Goal: Information Seeking & Learning: Learn about a topic

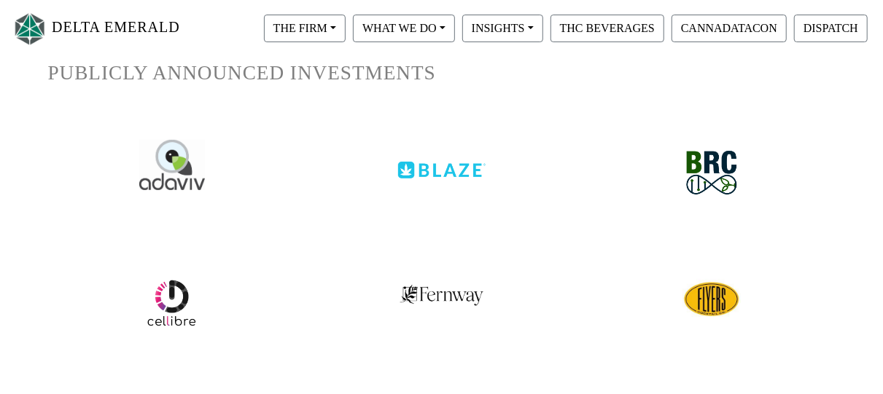
scroll to position [76, 0]
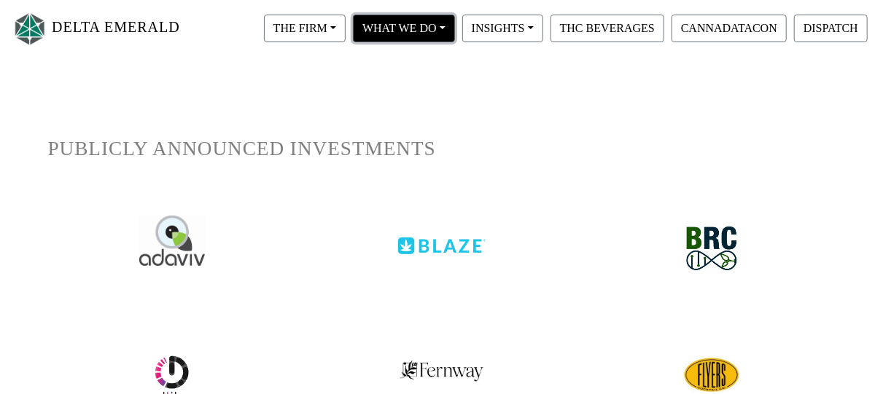
click at [345, 38] on button "WHAT WE DO" at bounding box center [305, 29] width 82 height 28
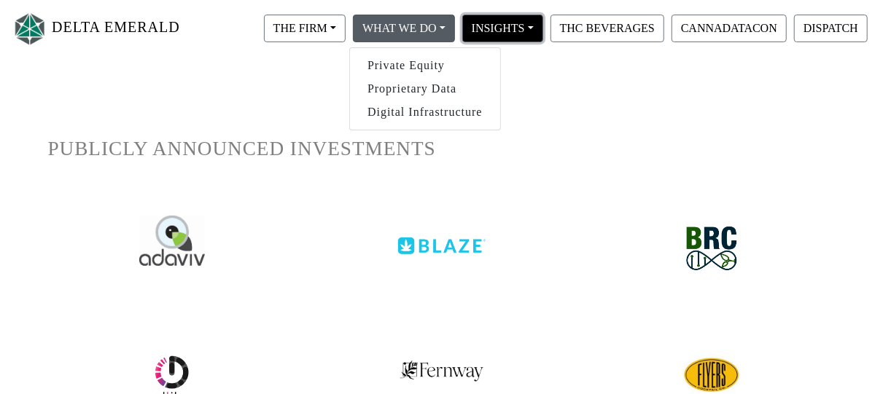
click at [345, 24] on button "INSIGHTS" at bounding box center [305, 29] width 82 height 28
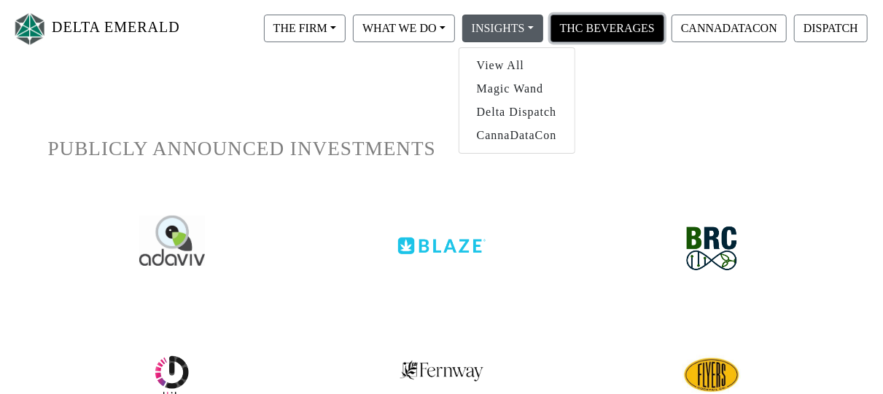
click at [610, 31] on button "THC BEVERAGES" at bounding box center [607, 29] width 114 height 28
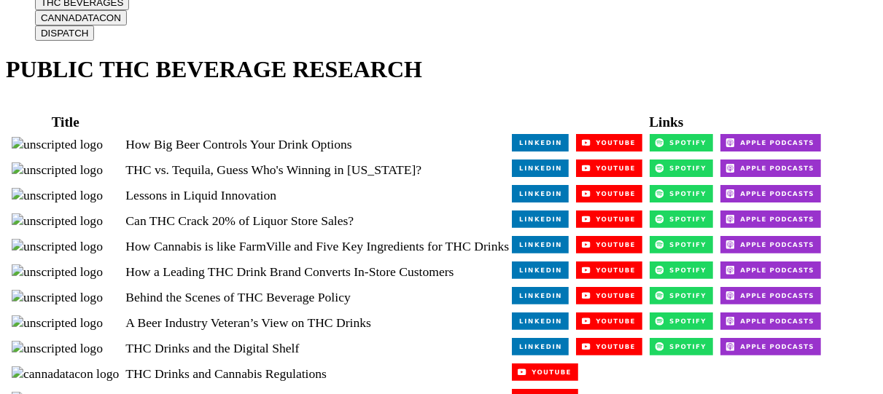
scroll to position [76, 0]
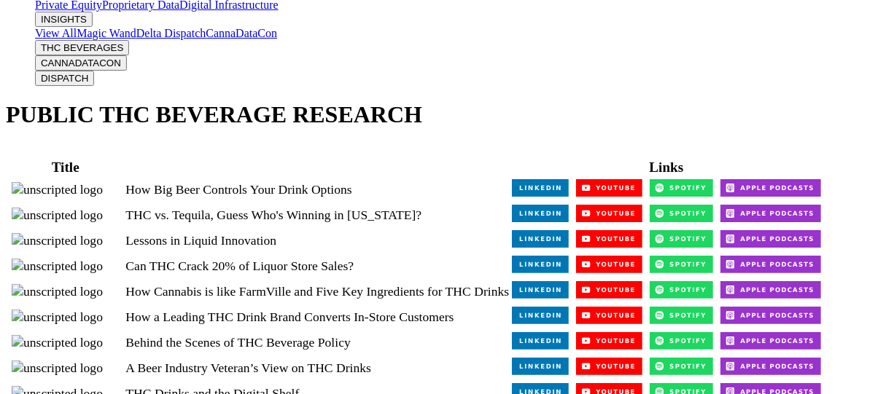
click at [129, 40] on button "THC BEVERAGES" at bounding box center [82, 47] width 94 height 15
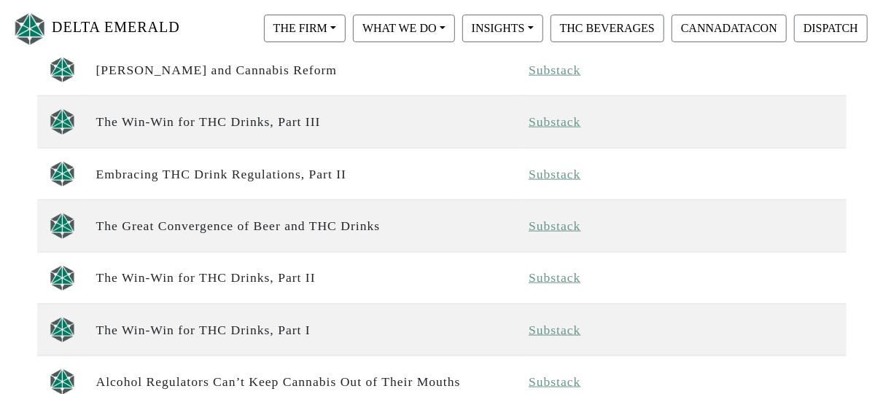
scroll to position [292, 0]
